Goal: Check status: Check status

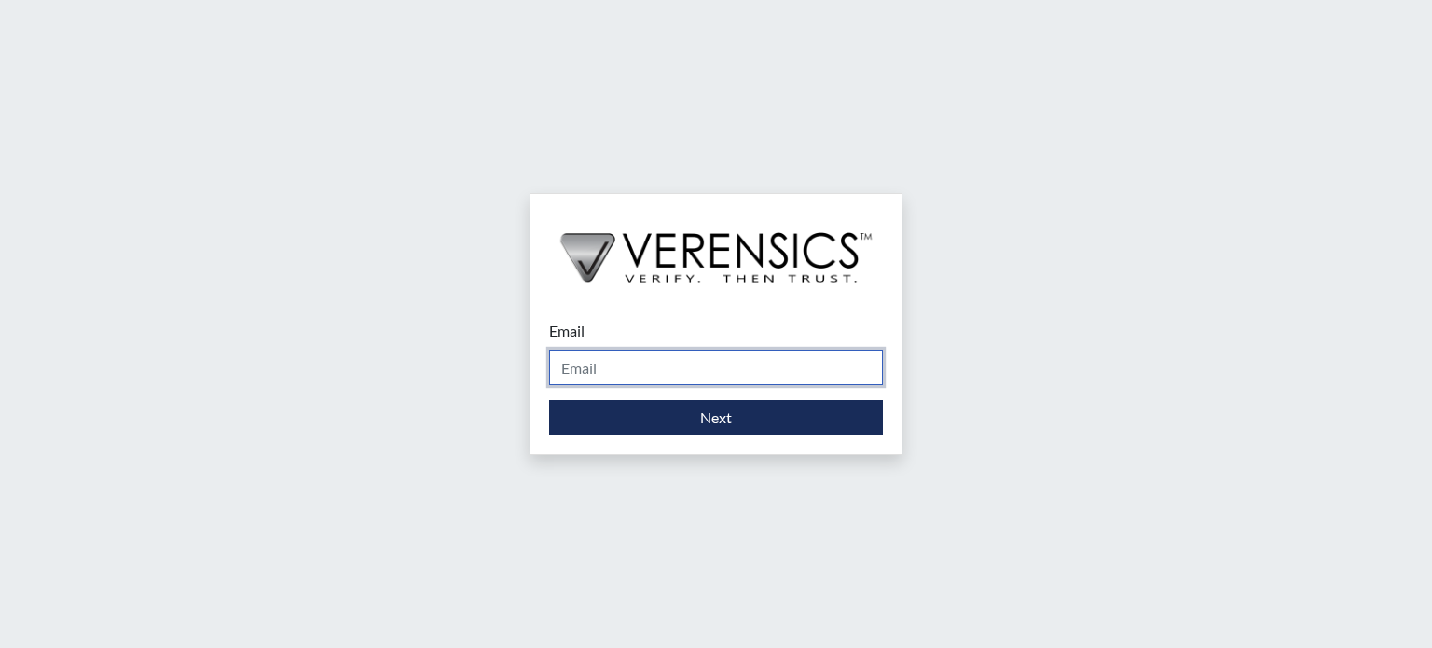
click at [685, 369] on input "Email" at bounding box center [716, 367] width 334 height 35
click at [705, 357] on input "Email" at bounding box center [716, 367] width 334 height 35
type input "[EMAIL_ADDRESS][DOMAIN_NAME]"
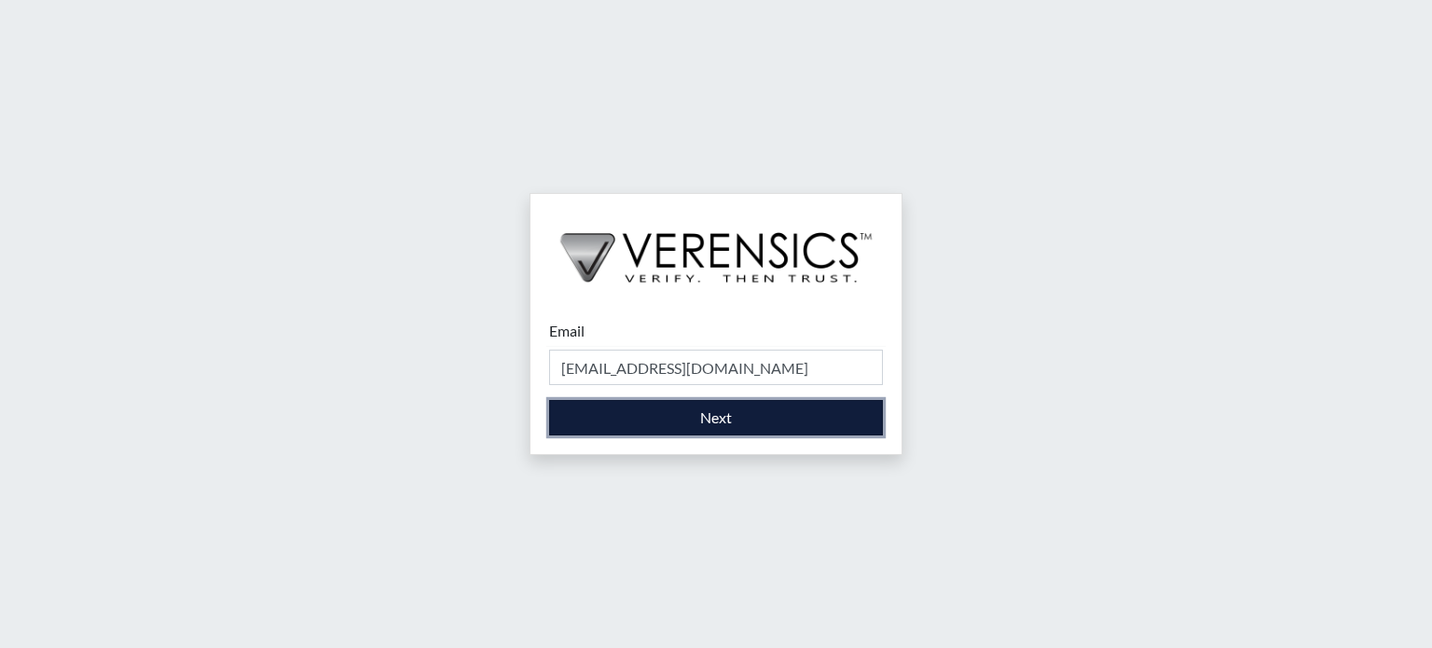
click at [730, 424] on button "Next" at bounding box center [716, 417] width 334 height 35
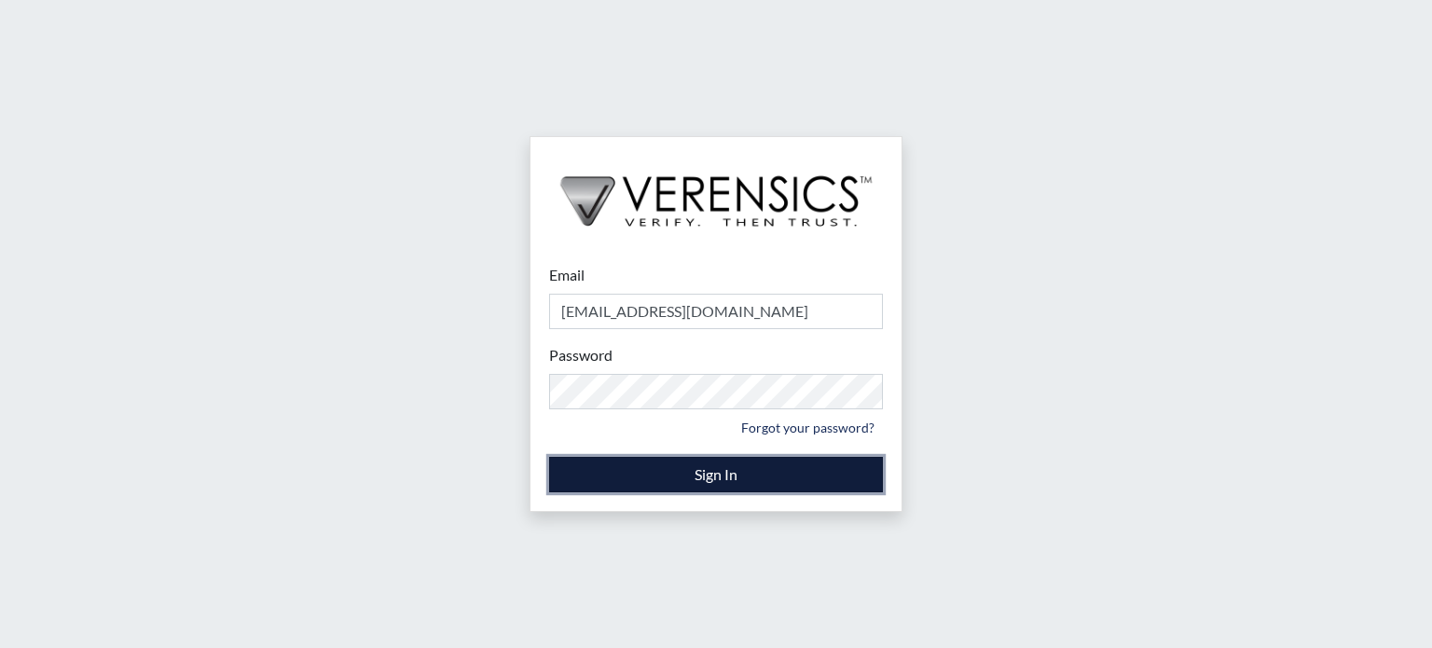
click at [703, 464] on button "Sign In" at bounding box center [716, 474] width 334 height 35
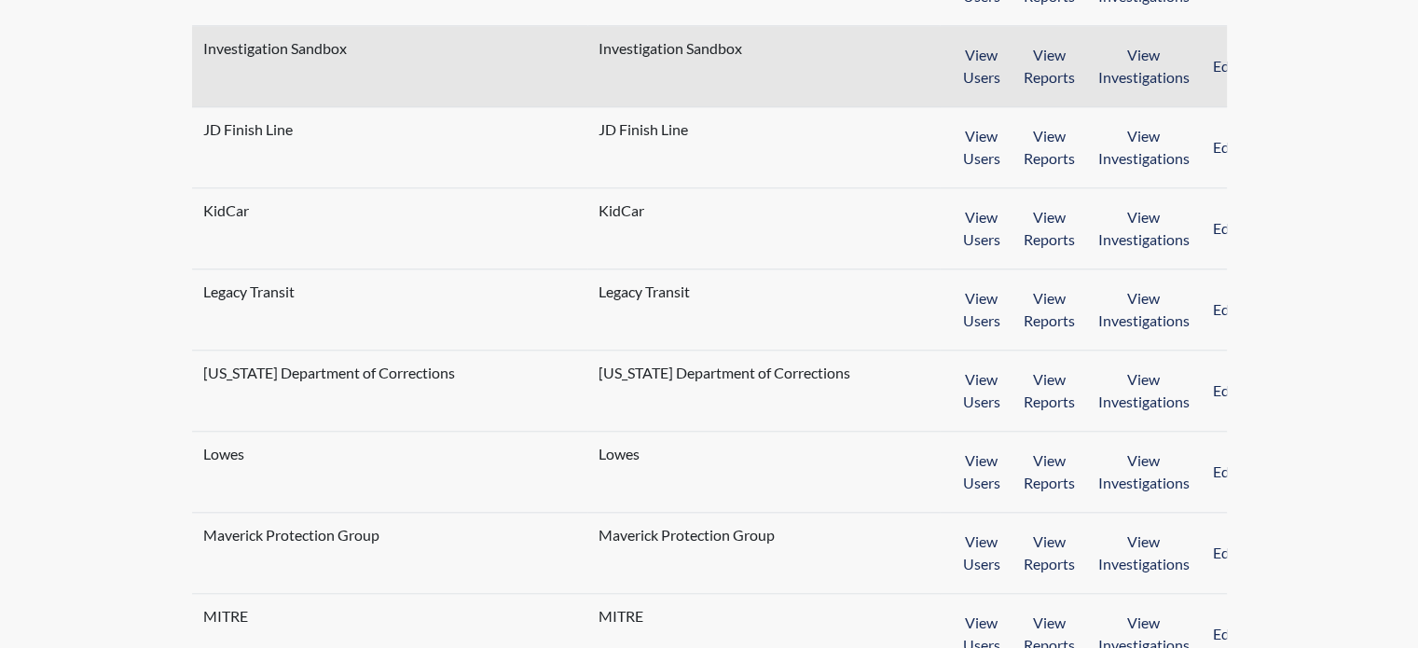
scroll to position [1713, 0]
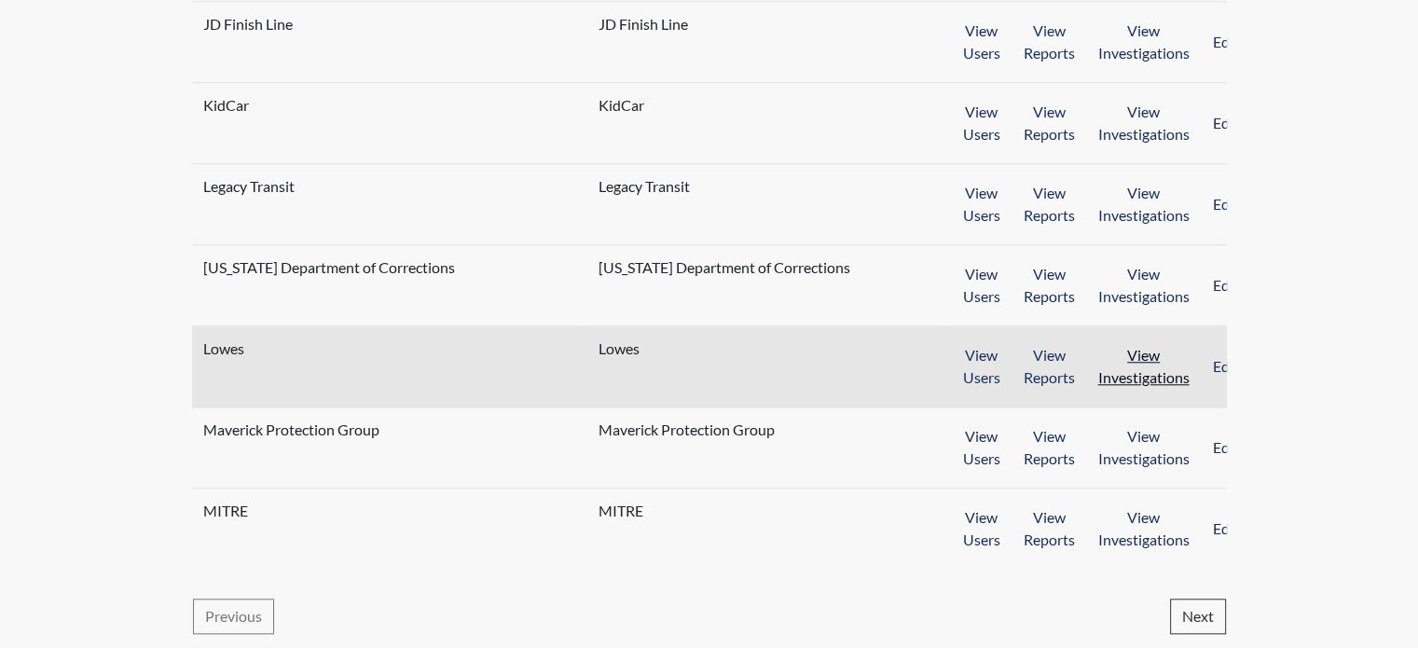
click at [1130, 373] on button "View Investigations" at bounding box center [1144, 367] width 116 height 58
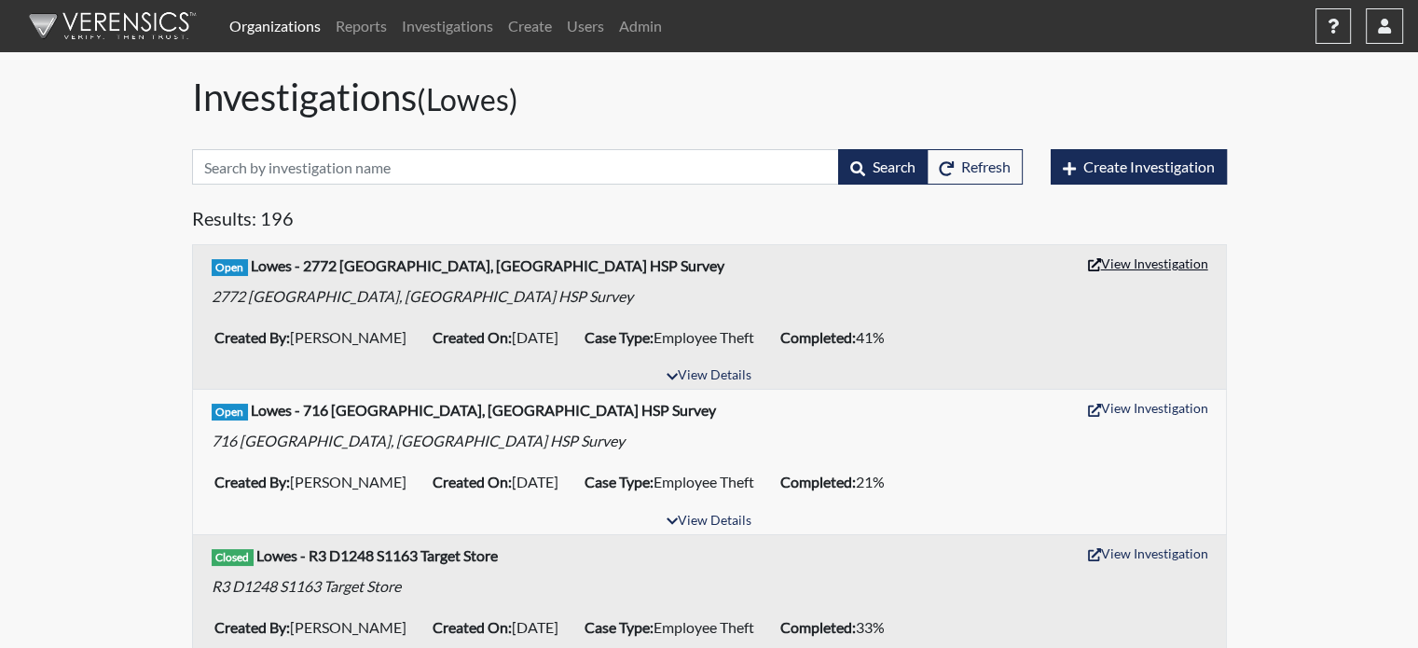
click at [1147, 266] on button "View Investigation" at bounding box center [1148, 263] width 137 height 29
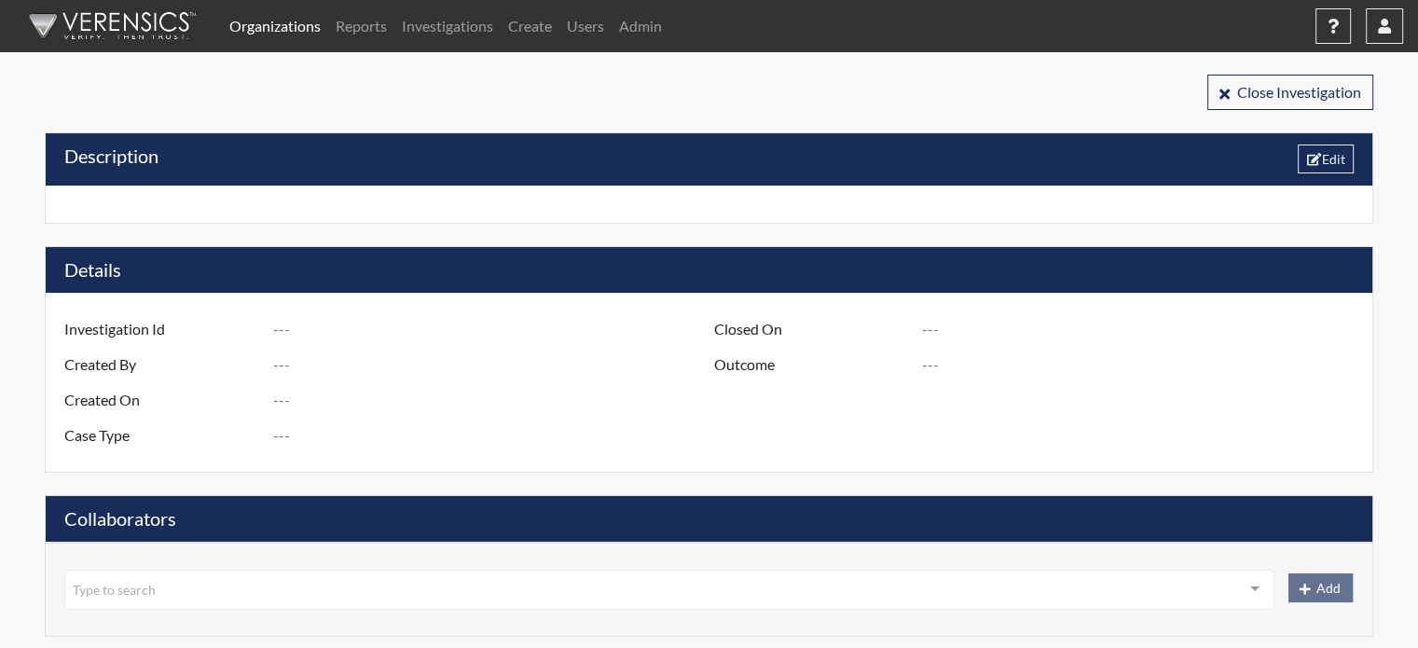
type input "R3 D1275 S2772 Pooler, GA - HSP Survey"
type input "Tony Caldwell"
type input "[DATE]"
type input "Employee Theft"
type input "[GEOGRAPHIC_DATA]"
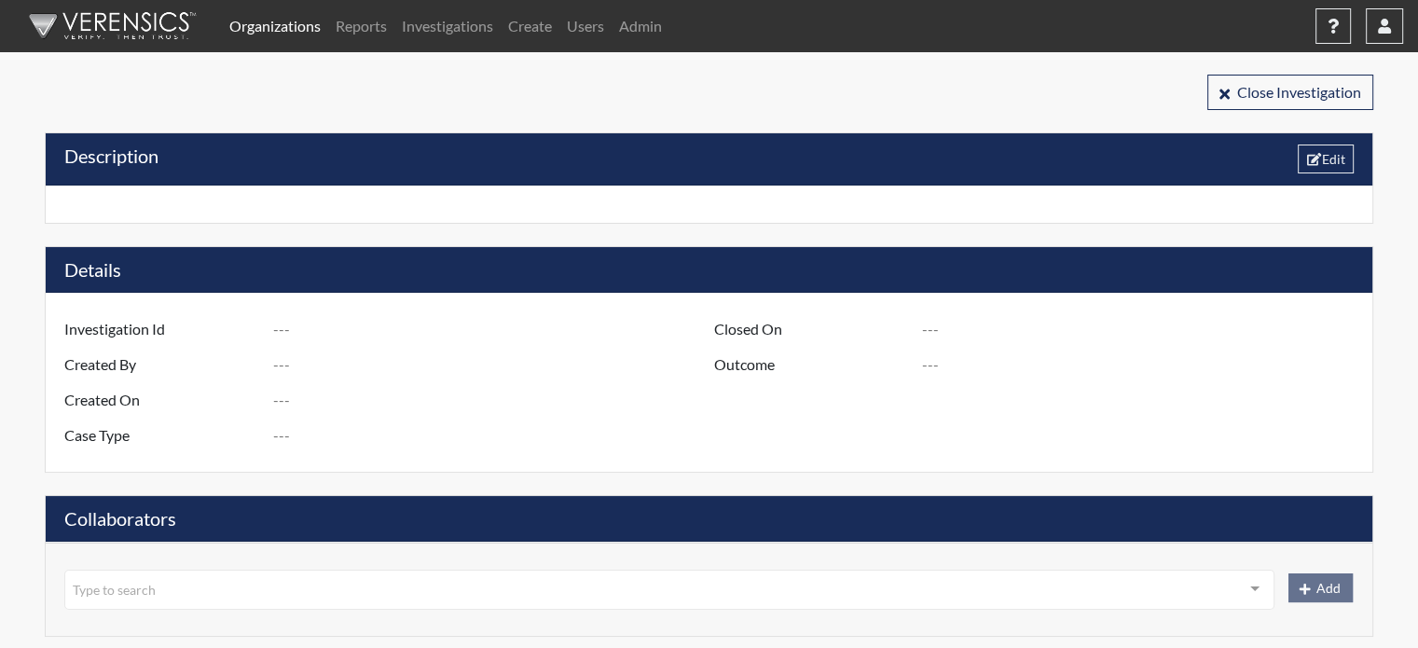
type input "[US_STATE]"
type input "2772 [PERSON_NAME] GA"
type input "1275"
type input "3"
type input "South"
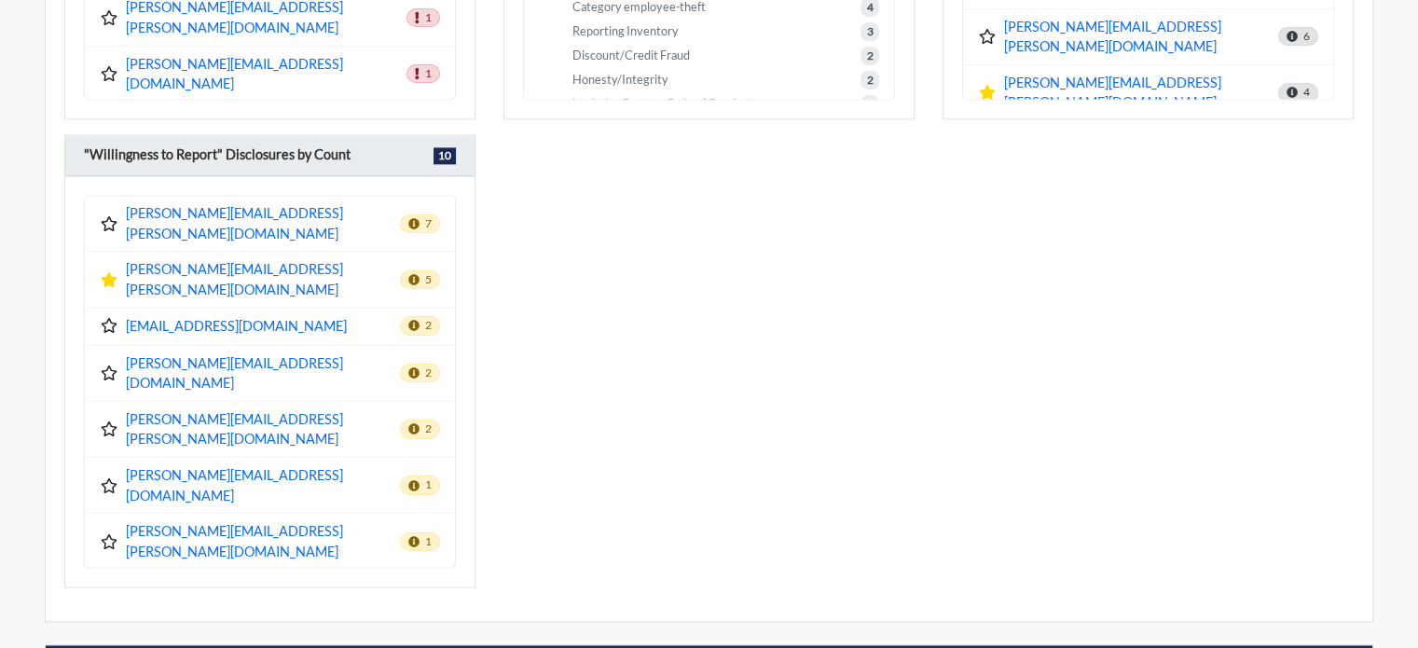
scroll to position [2424, 0]
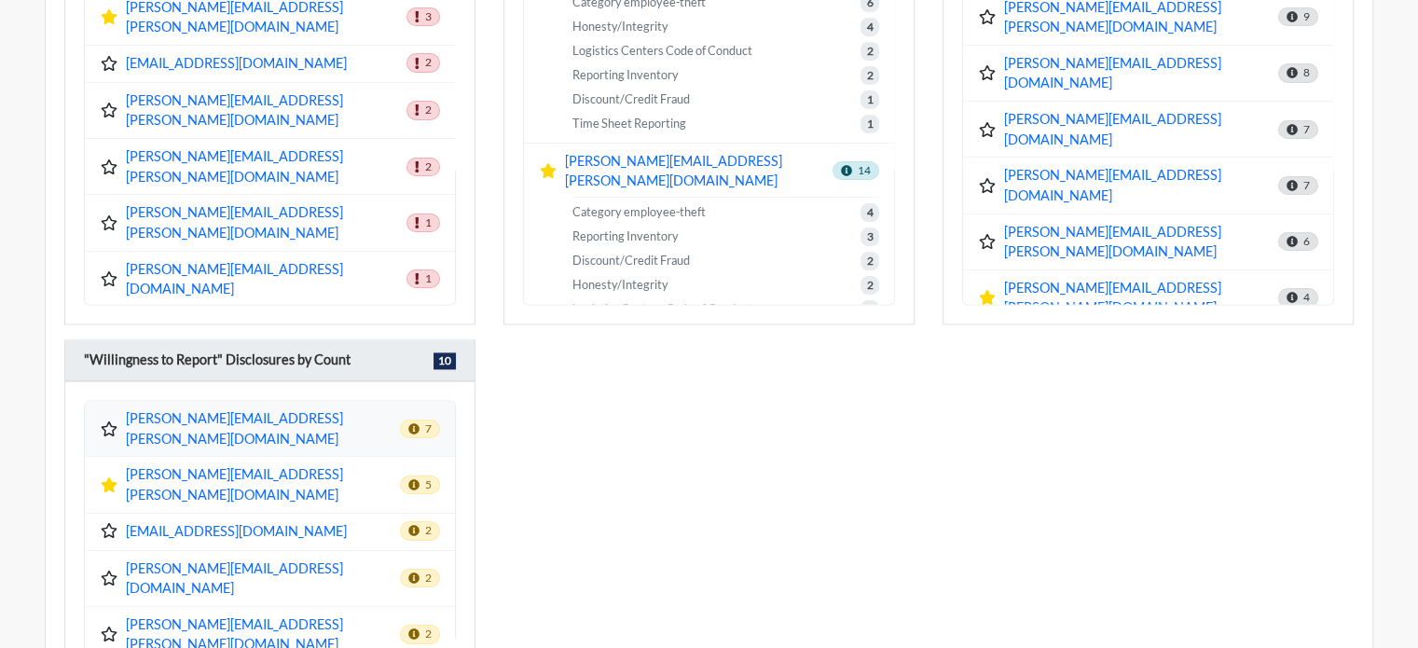
click at [104, 421] on icon at bounding box center [110, 428] width 16 height 15
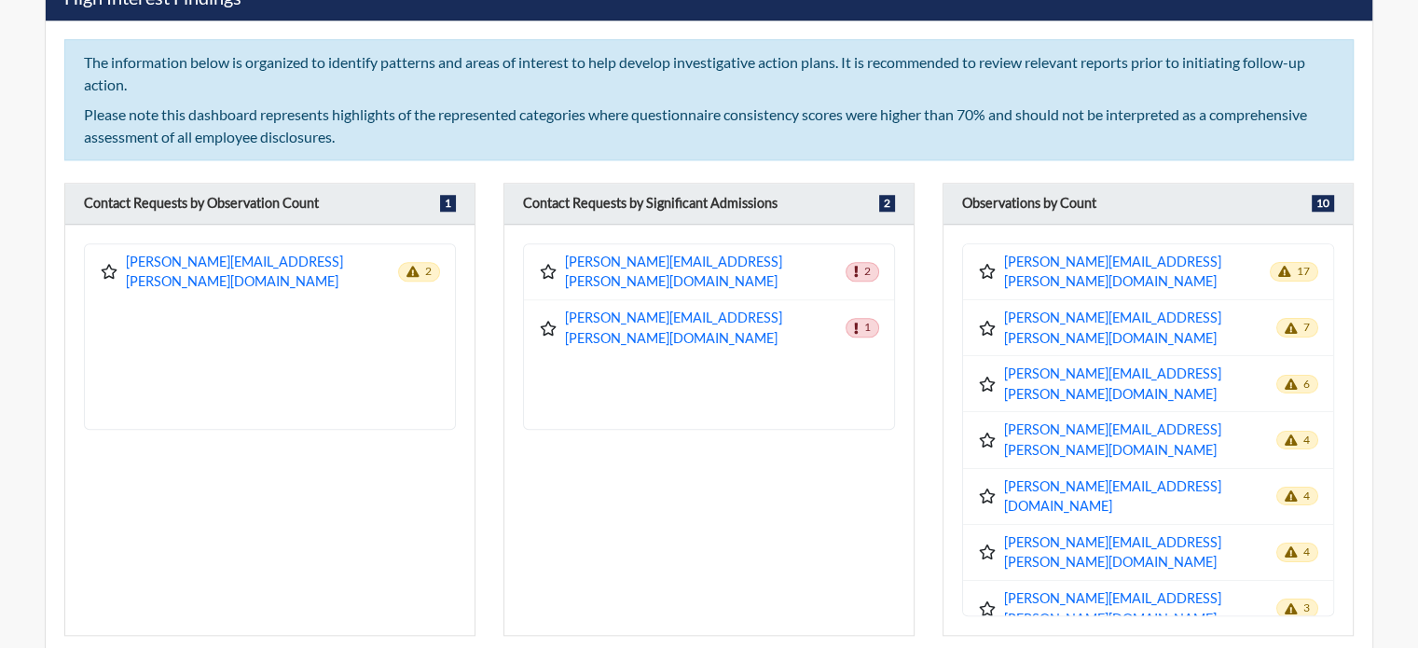
scroll to position [1678, 0]
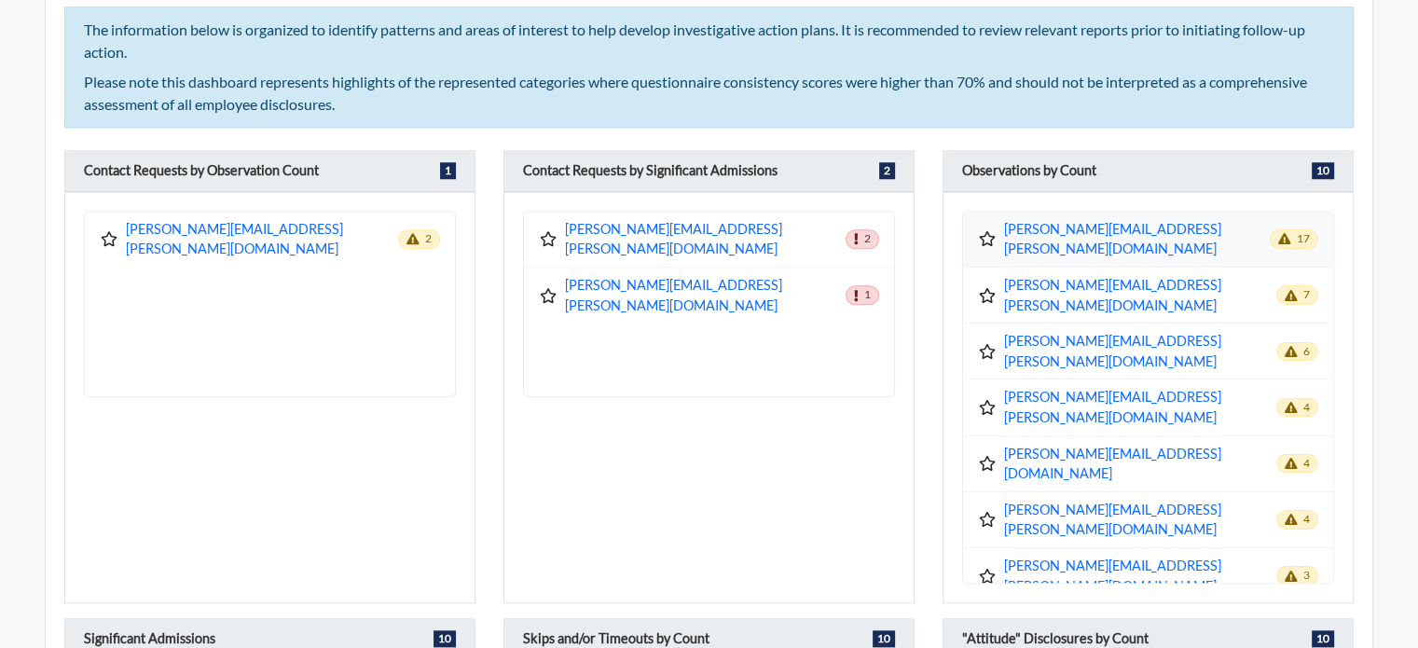
click at [982, 231] on icon at bounding box center [988, 238] width 16 height 15
click at [1146, 227] on link "[PERSON_NAME][EMAIL_ADDRESS][PERSON_NAME][DOMAIN_NAME]" at bounding box center [1137, 239] width 266 height 40
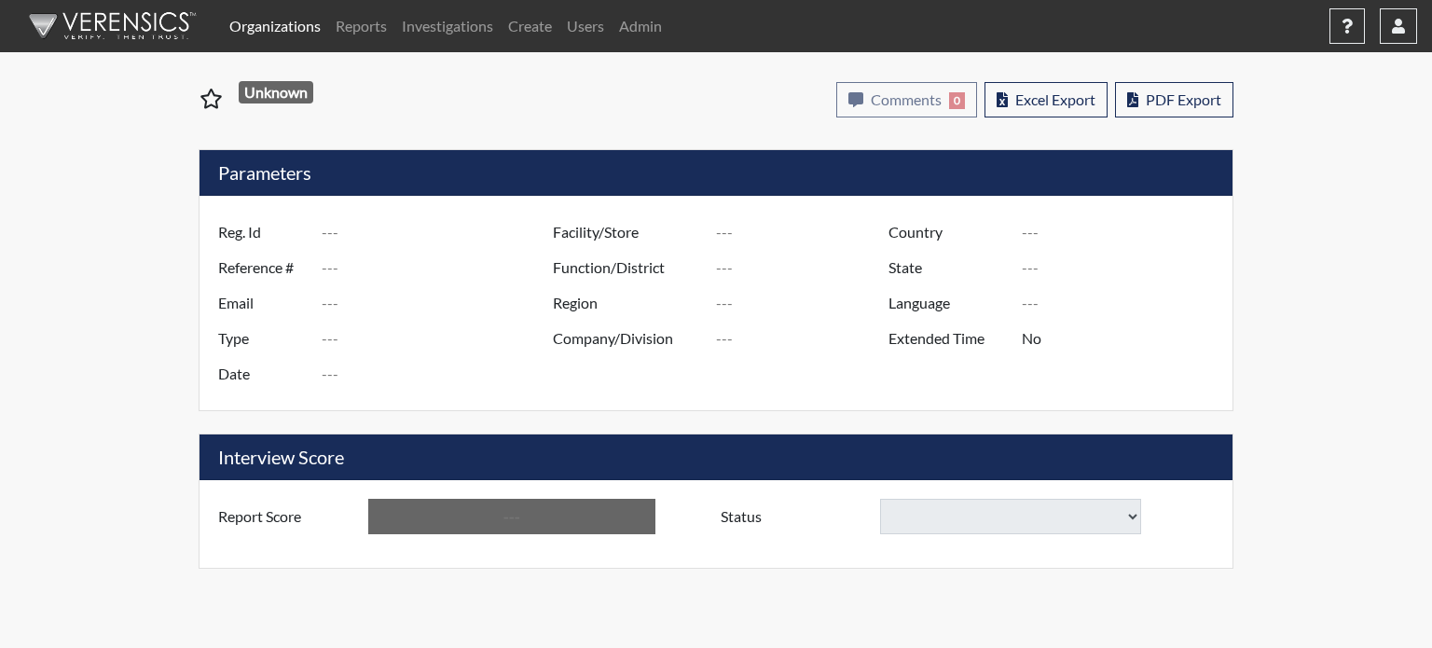
select select
